Goal: Transaction & Acquisition: Purchase product/service

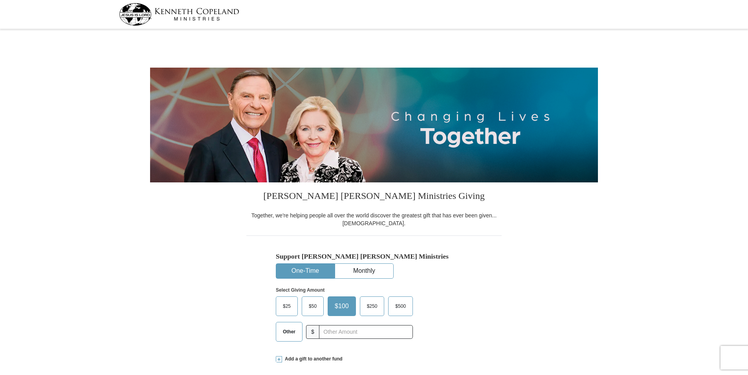
select select "GA"
click at [292, 335] on span "Other" at bounding box center [289, 332] width 20 height 12
click at [0, 0] on input "Other" at bounding box center [0, 0] width 0 height 0
click at [327, 331] on input "text" at bounding box center [365, 332] width 87 height 14
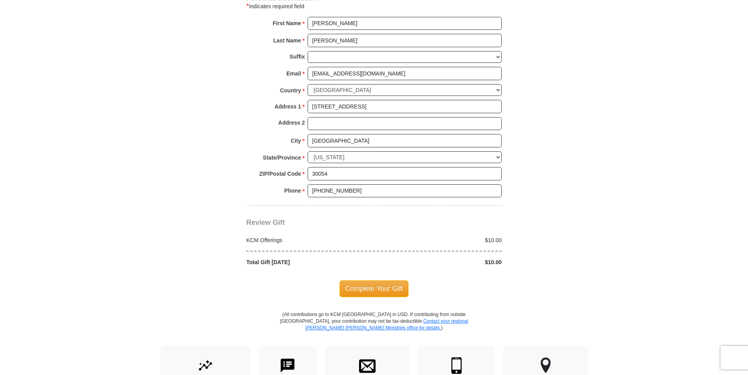
scroll to position [537, 0]
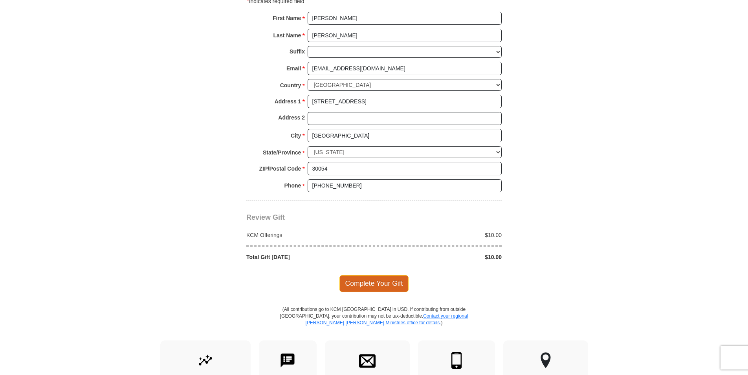
type input "10.00"
click at [379, 284] on span "Complete Your Gift" at bounding box center [374, 283] width 70 height 16
